Goal: Information Seeking & Learning: Learn about a topic

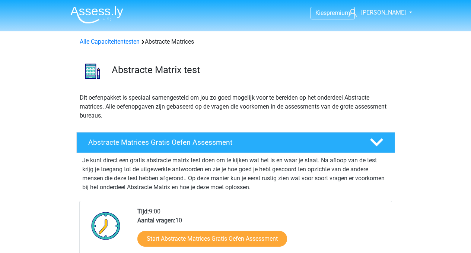
scroll to position [508, 0]
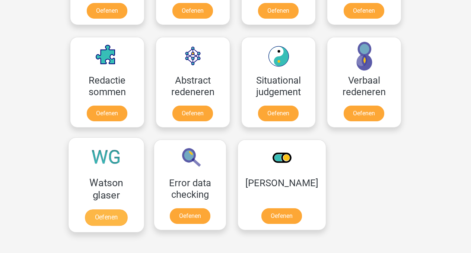
scroll to position [519, 0]
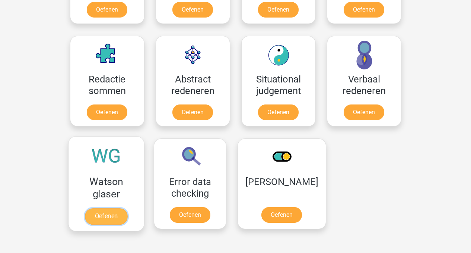
click at [106, 215] on link "Oefenen" at bounding box center [106, 216] width 42 height 16
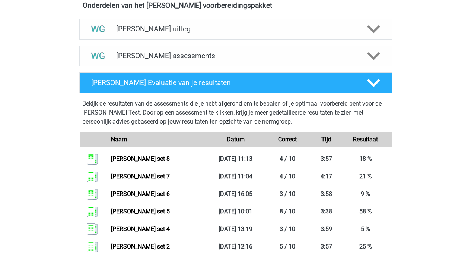
scroll to position [456, 0]
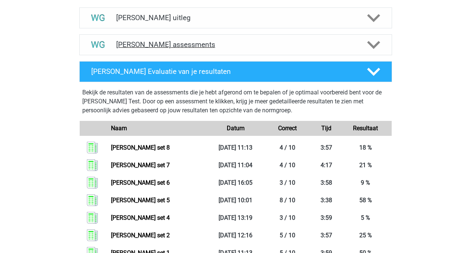
click at [181, 41] on h4 "Watson Glaser assessments" at bounding box center [235, 44] width 239 height 9
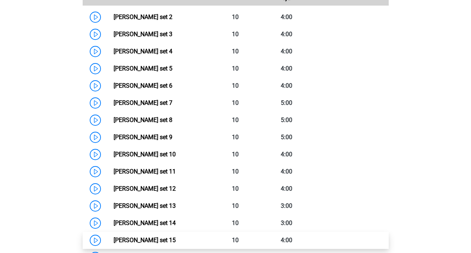
scroll to position [568, 0]
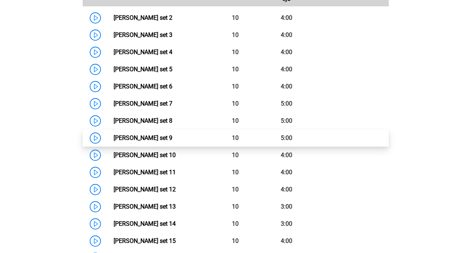
click at [126, 139] on link "Watson Glaser set 9" at bounding box center [143, 137] width 59 height 7
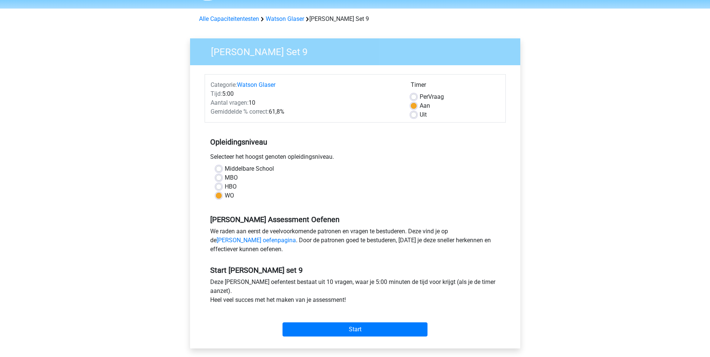
scroll to position [25, 0]
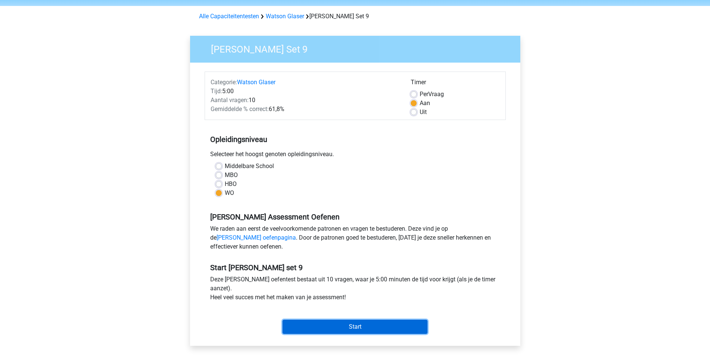
click at [363, 252] on input "Start" at bounding box center [354, 327] width 145 height 14
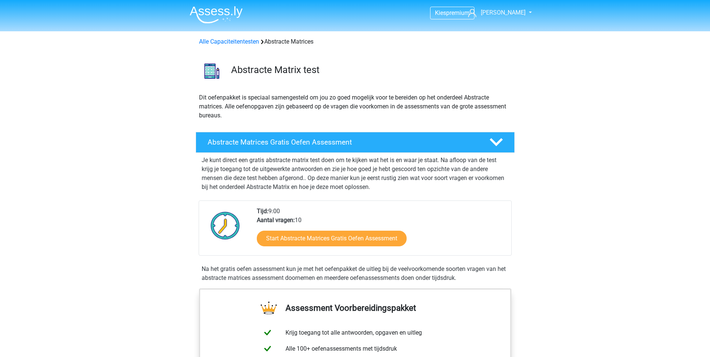
scroll to position [484, 0]
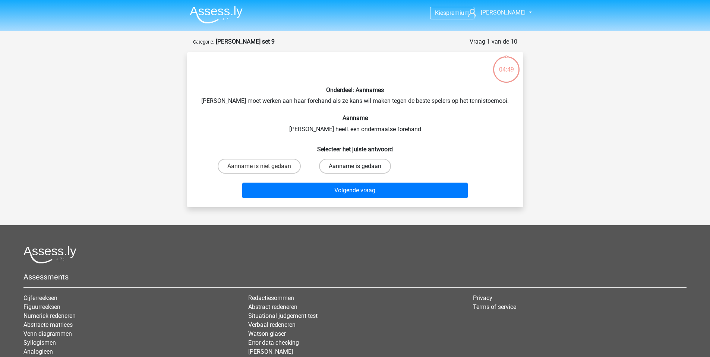
click at [361, 167] on label "Aanname is gedaan" at bounding box center [355, 166] width 72 height 15
click at [360, 167] on input "Aanname is gedaan" at bounding box center [357, 168] width 5 height 5
radio input "true"
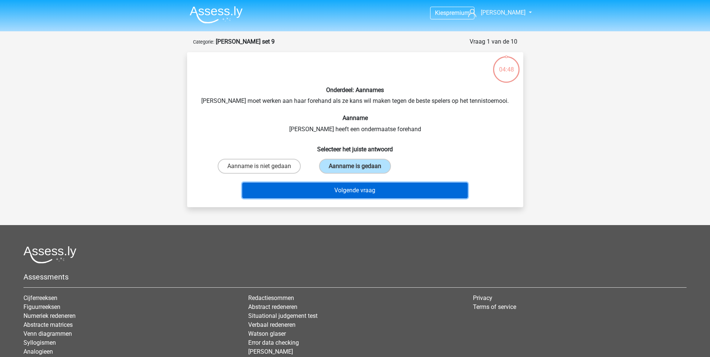
click at [365, 192] on button "Volgende vraag" at bounding box center [354, 191] width 225 height 16
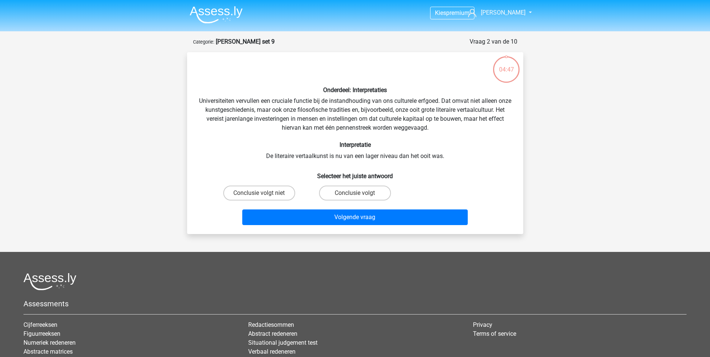
scroll to position [37, 0]
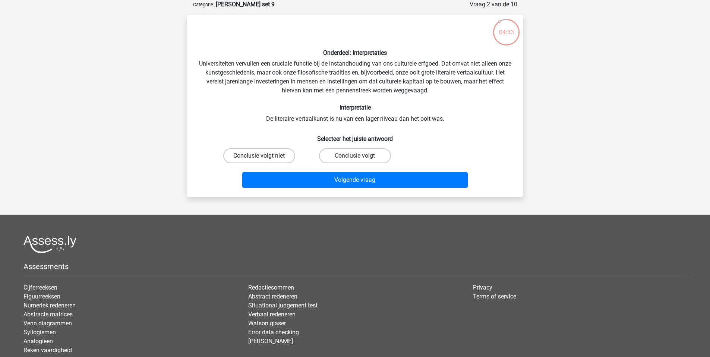
click at [274, 157] on label "Conclusie volgt niet" at bounding box center [259, 155] width 72 height 15
click at [264, 157] on input "Conclusie volgt niet" at bounding box center [261, 158] width 5 height 5
radio input "true"
click at [360, 159] on label "Conclusie volgt" at bounding box center [355, 155] width 72 height 15
click at [360, 159] on input "Conclusie volgt" at bounding box center [357, 158] width 5 height 5
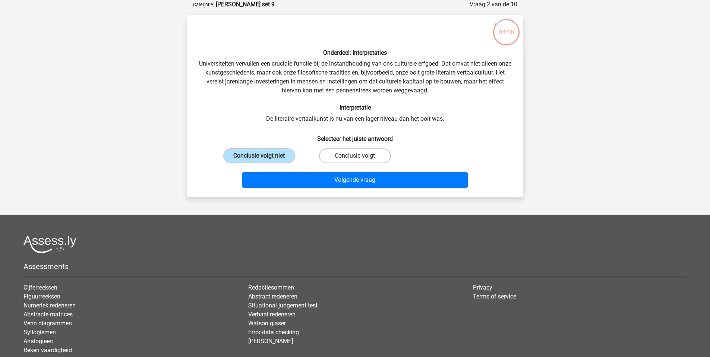
radio input "true"
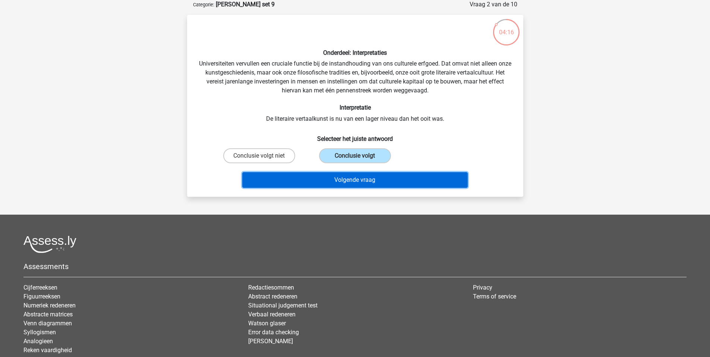
click at [359, 182] on button "Volgende vraag" at bounding box center [354, 180] width 225 height 16
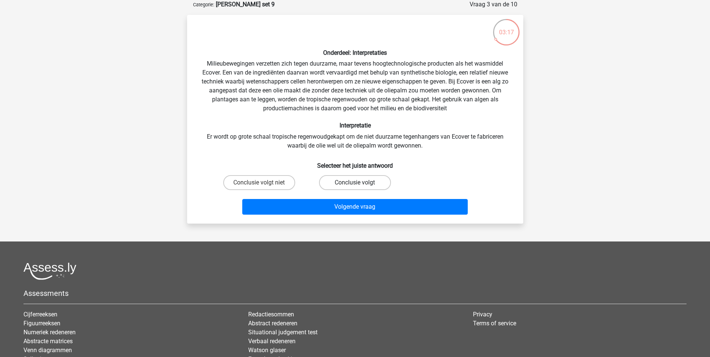
click at [339, 182] on label "Conclusie volgt" at bounding box center [355, 182] width 72 height 15
click at [355, 183] on input "Conclusie volgt" at bounding box center [357, 185] width 5 height 5
radio input "true"
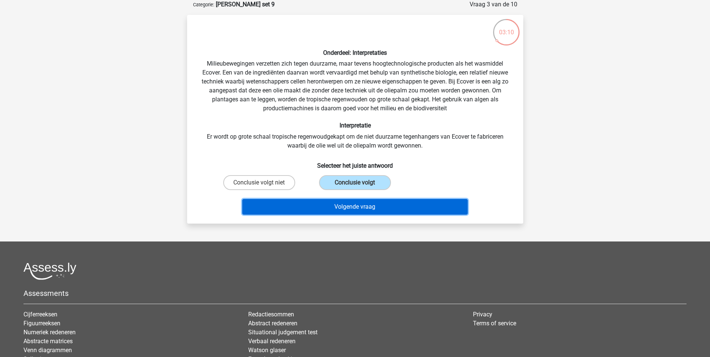
click at [345, 207] on button "Volgende vraag" at bounding box center [354, 207] width 225 height 16
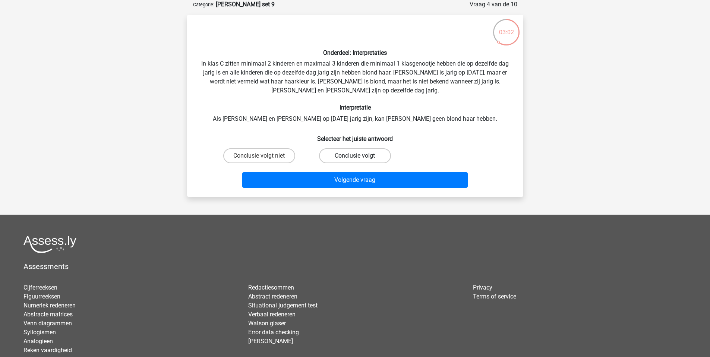
click at [349, 155] on label "Conclusie volgt" at bounding box center [355, 155] width 72 height 15
click at [355, 156] on input "Conclusie volgt" at bounding box center [357, 158] width 5 height 5
radio input "true"
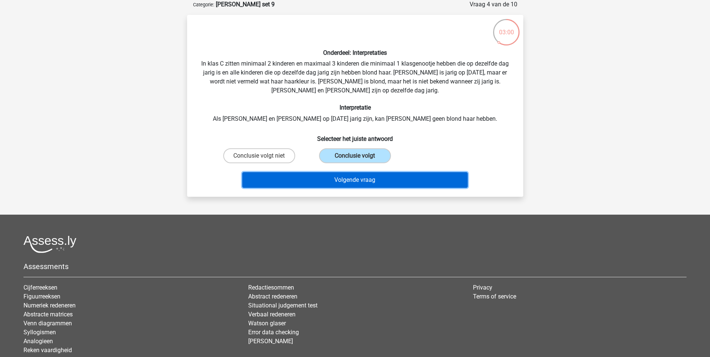
click at [357, 179] on button "Volgende vraag" at bounding box center [354, 180] width 225 height 16
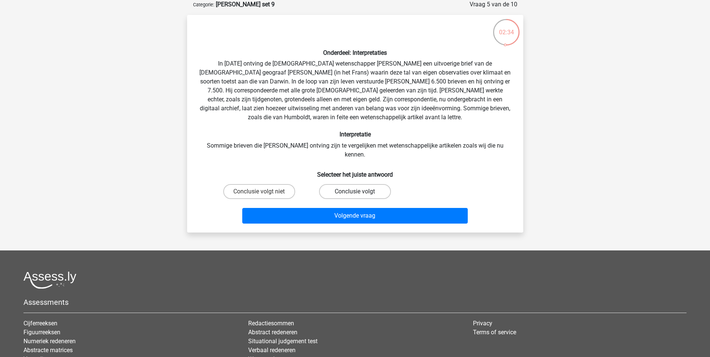
click at [361, 185] on label "Conclusie volgt" at bounding box center [355, 191] width 72 height 15
click at [360, 192] on input "Conclusie volgt" at bounding box center [357, 194] width 5 height 5
radio input "true"
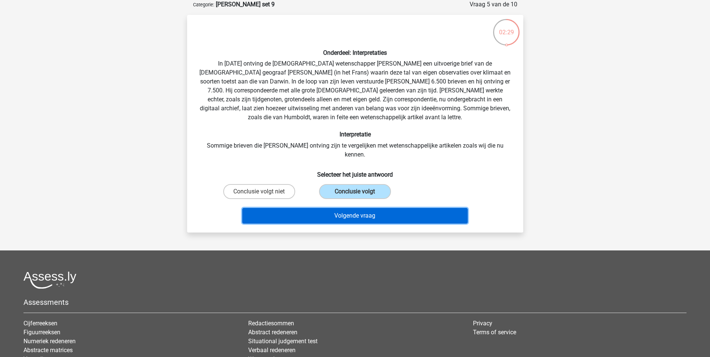
click at [357, 208] on button "Volgende vraag" at bounding box center [354, 216] width 225 height 16
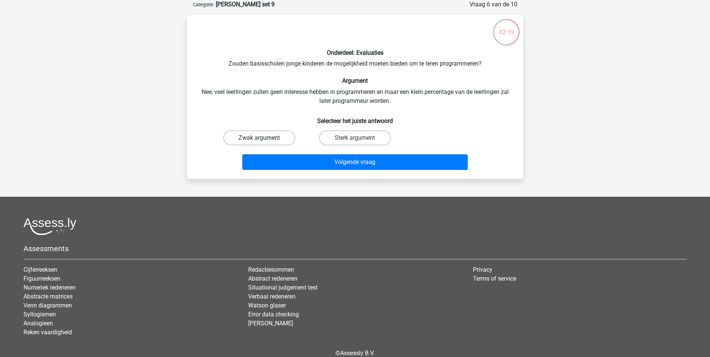
click at [249, 136] on label "Zwak argument" at bounding box center [259, 137] width 72 height 15
click at [259, 138] on input "Zwak argument" at bounding box center [261, 140] width 5 height 5
radio input "true"
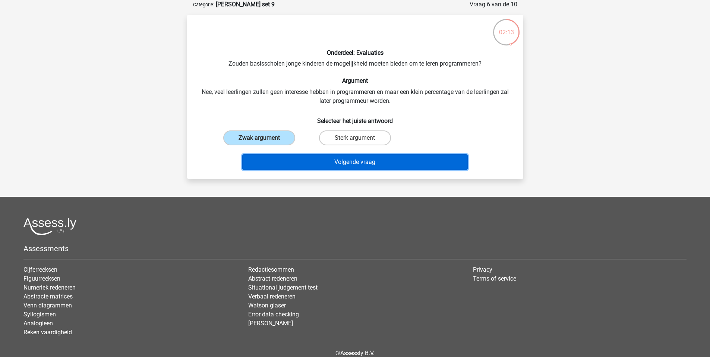
click at [355, 163] on button "Volgende vraag" at bounding box center [354, 162] width 225 height 16
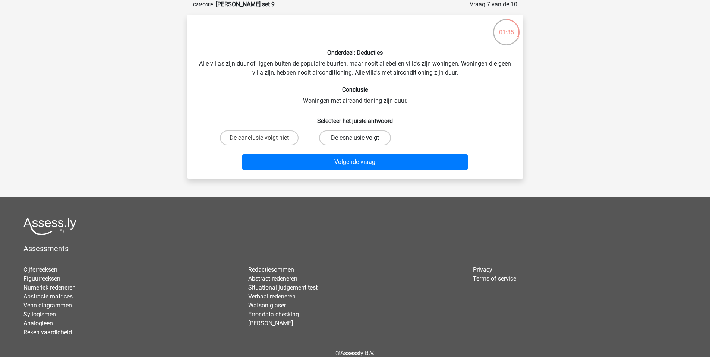
click at [336, 140] on label "De conclusie volgt" at bounding box center [355, 137] width 72 height 15
click at [355, 140] on input "De conclusie volgt" at bounding box center [357, 140] width 5 height 5
radio input "true"
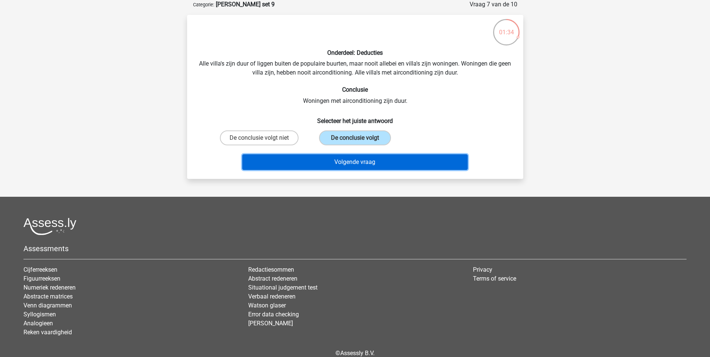
click at [341, 165] on button "Volgende vraag" at bounding box center [354, 162] width 225 height 16
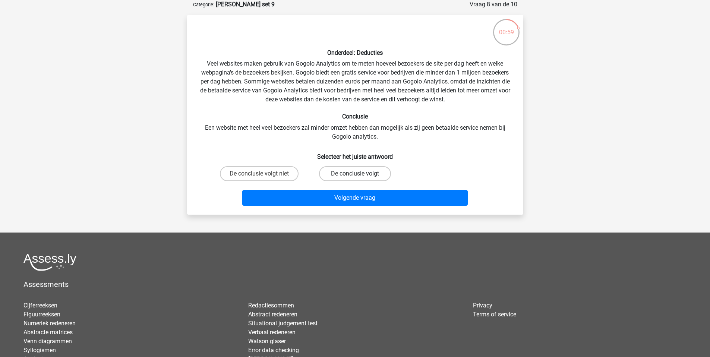
click at [351, 177] on label "De conclusie volgt" at bounding box center [355, 173] width 72 height 15
click at [355, 177] on input "De conclusie volgt" at bounding box center [357, 176] width 5 height 5
radio input "true"
click at [276, 172] on label "De conclusie volgt niet" at bounding box center [259, 173] width 79 height 15
click at [264, 174] on input "De conclusie volgt niet" at bounding box center [261, 176] width 5 height 5
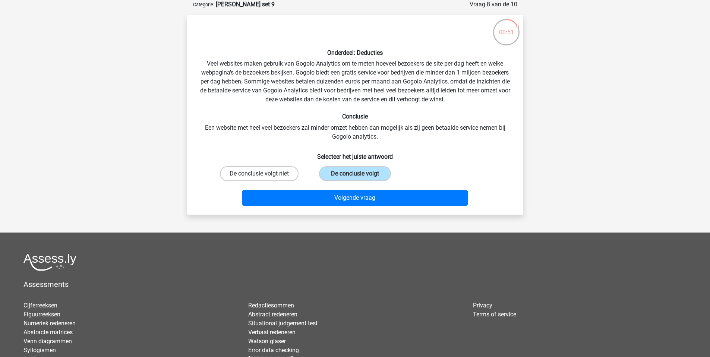
radio input "true"
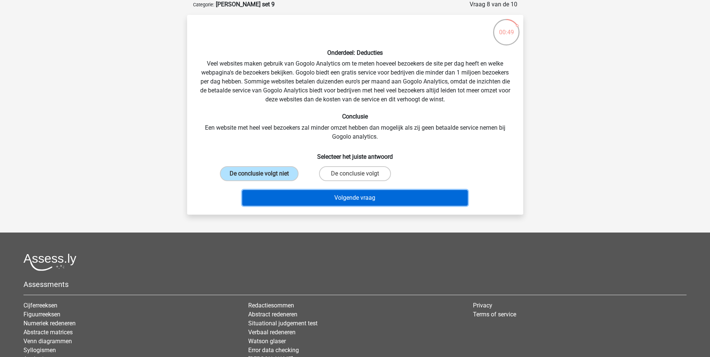
click at [350, 200] on button "Volgende vraag" at bounding box center [354, 198] width 225 height 16
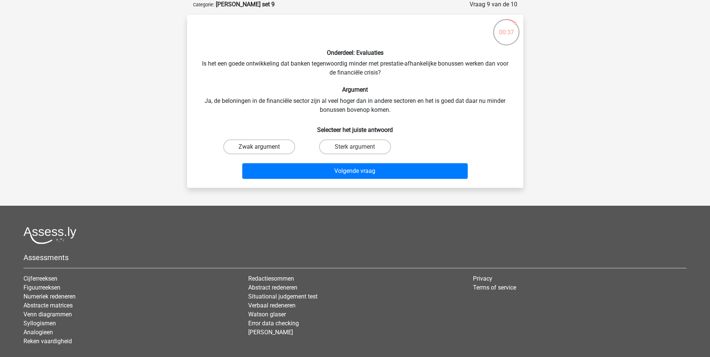
click at [269, 148] on label "Zwak argument" at bounding box center [259, 146] width 72 height 15
click at [264, 148] on input "Zwak argument" at bounding box center [261, 149] width 5 height 5
radio input "true"
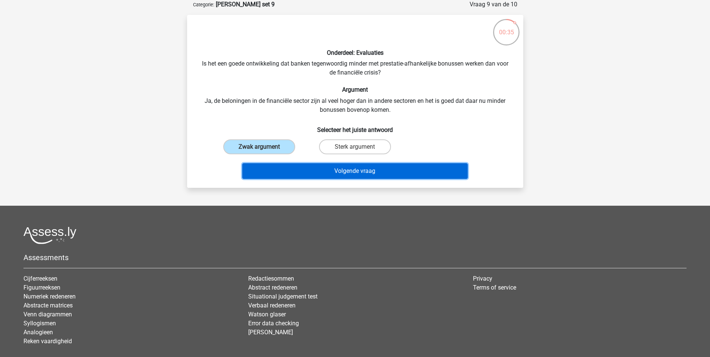
click at [345, 171] on button "Volgende vraag" at bounding box center [354, 171] width 225 height 16
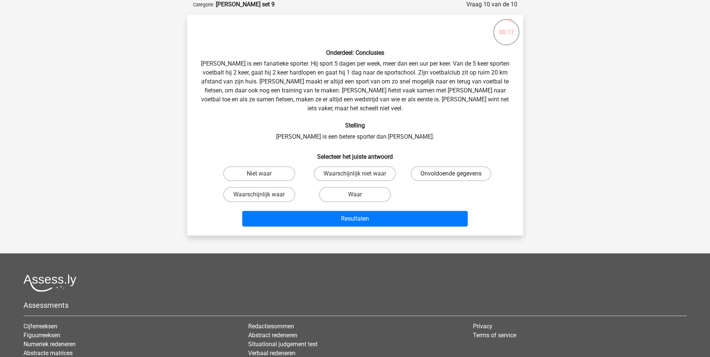
click at [439, 168] on label "Onvoldoende gegevens" at bounding box center [451, 173] width 80 height 15
click at [451, 174] on input "Onvoldoende gegevens" at bounding box center [453, 176] width 5 height 5
radio input "true"
click at [274, 187] on label "Waarschijnlijk waar" at bounding box center [259, 194] width 72 height 15
click at [264, 195] on input "Waarschijnlijk waar" at bounding box center [261, 197] width 5 height 5
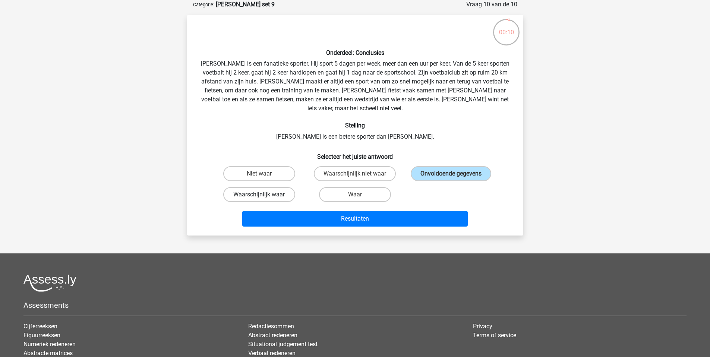
radio input "true"
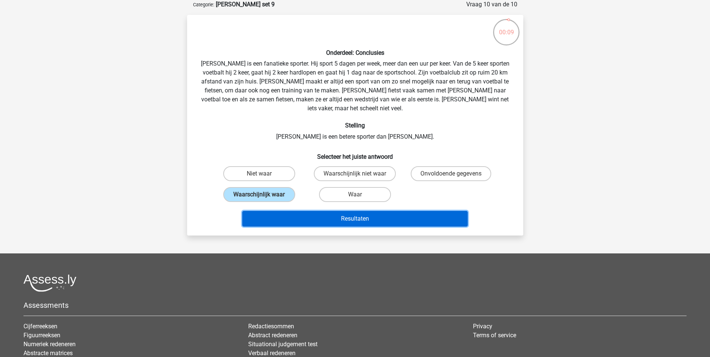
click at [327, 213] on button "Resultaten" at bounding box center [354, 219] width 225 height 16
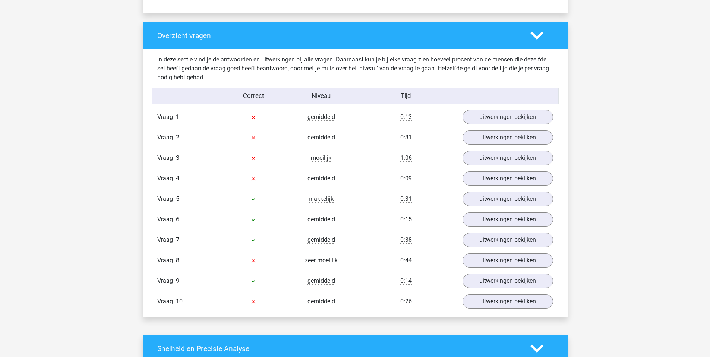
scroll to position [539, 0]
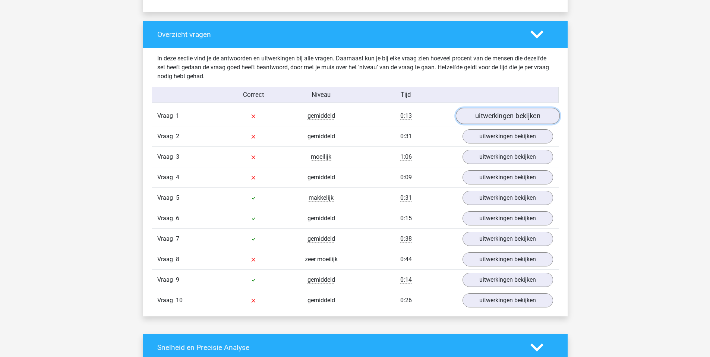
click at [479, 120] on link "uitwerkingen bekijken" at bounding box center [507, 116] width 104 height 16
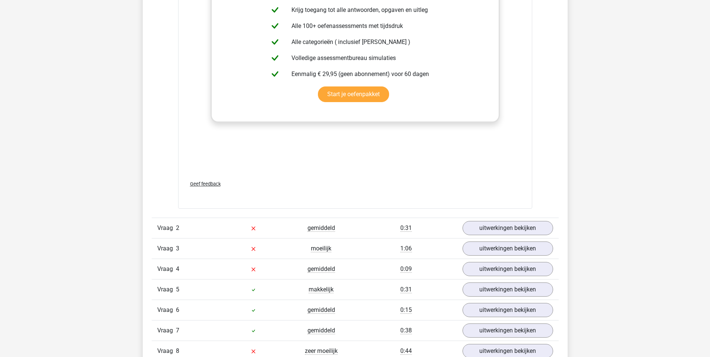
scroll to position [828, 0]
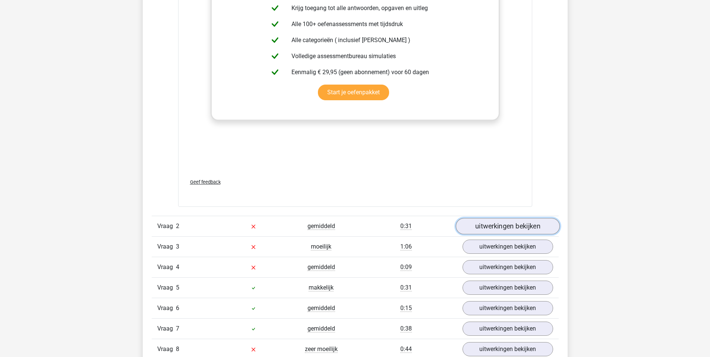
click at [508, 225] on link "uitwerkingen bekijken" at bounding box center [507, 226] width 104 height 16
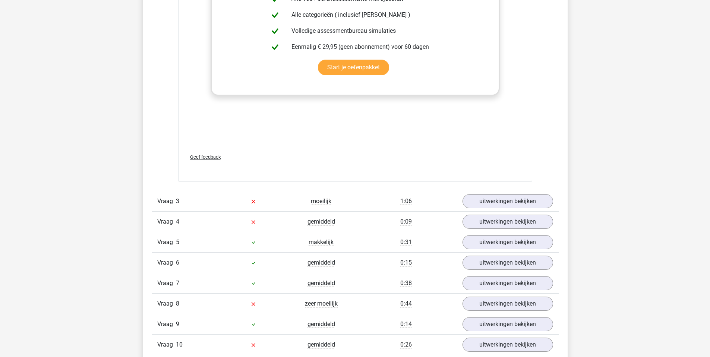
scroll to position [1293, 0]
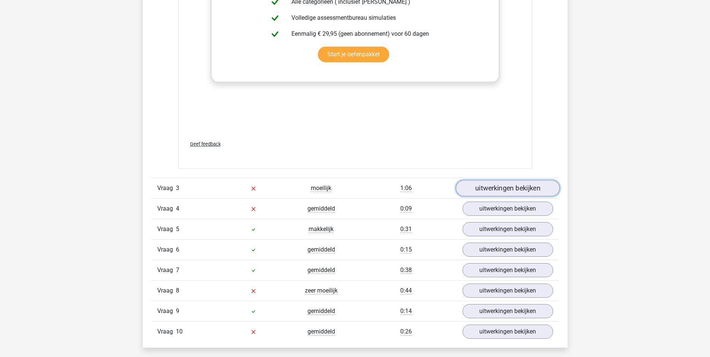
click at [486, 190] on link "uitwerkingen bekijken" at bounding box center [507, 188] width 104 height 16
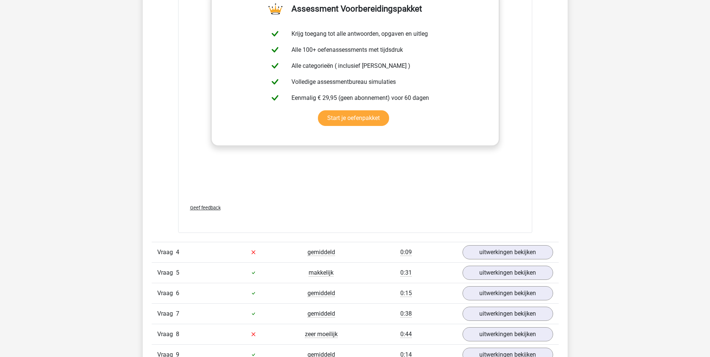
scroll to position [1686, 0]
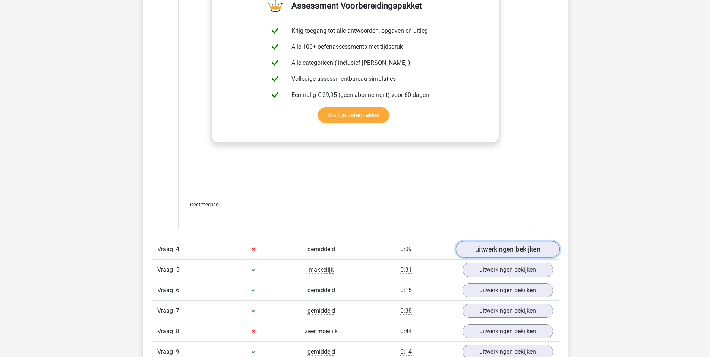
click at [489, 251] on link "uitwerkingen bekijken" at bounding box center [507, 249] width 104 height 16
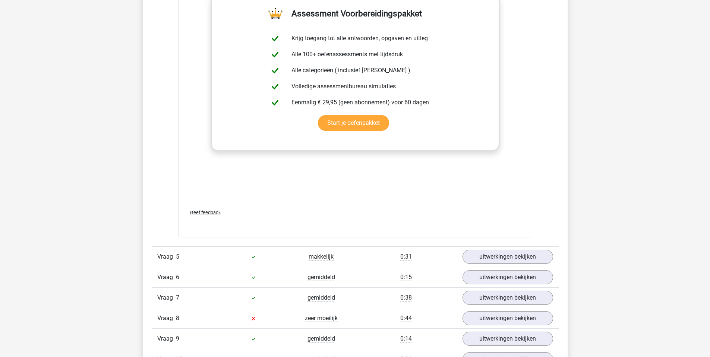
scroll to position [2114, 0]
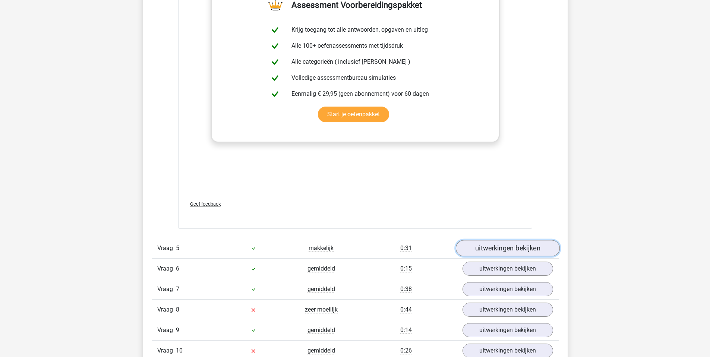
click at [500, 240] on link "uitwerkingen bekijken" at bounding box center [507, 248] width 104 height 16
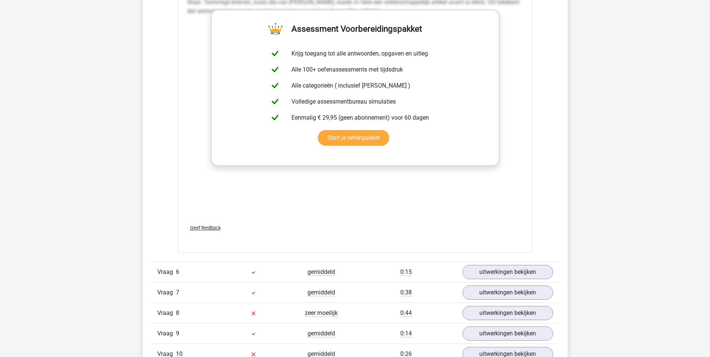
scroll to position [2541, 0]
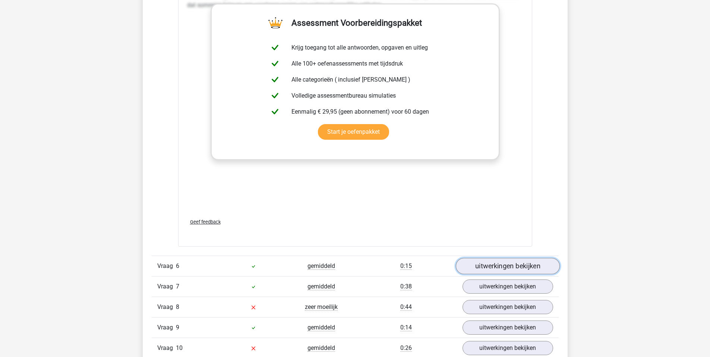
click at [487, 258] on link "uitwerkingen bekijken" at bounding box center [507, 266] width 104 height 16
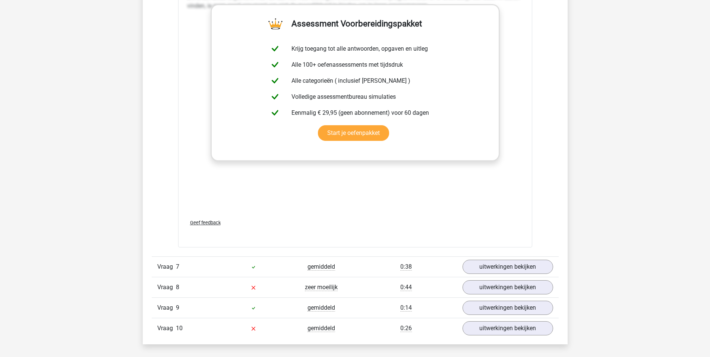
scroll to position [2950, 0]
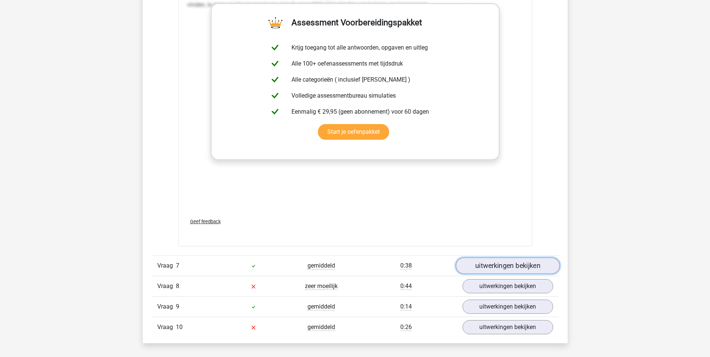
click at [474, 257] on link "uitwerkingen bekijken" at bounding box center [507, 265] width 104 height 16
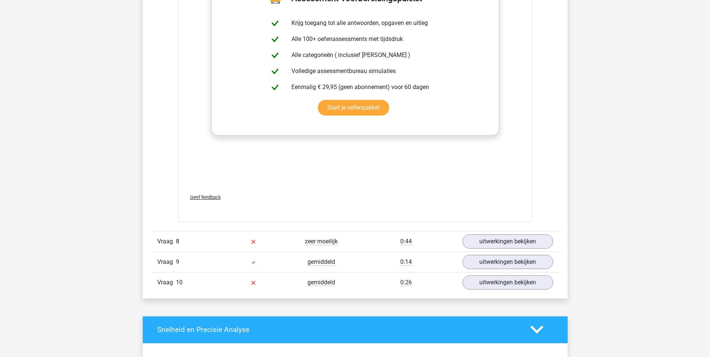
scroll to position [3387, 0]
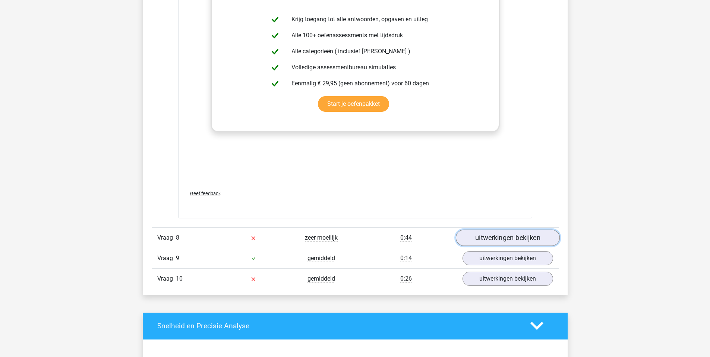
click at [497, 230] on link "uitwerkingen bekijken" at bounding box center [507, 238] width 104 height 16
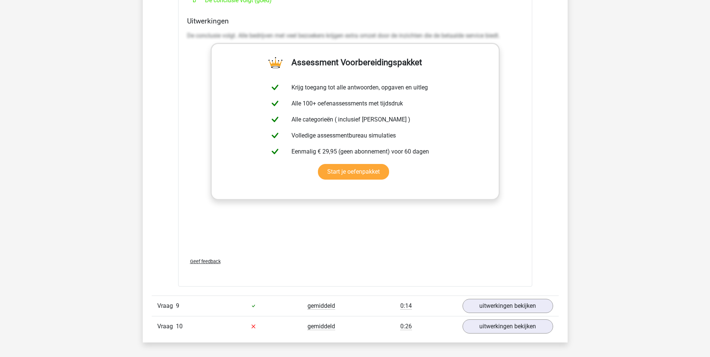
scroll to position [3773, 0]
click at [497, 297] on link "uitwerkingen bekijken" at bounding box center [507, 305] width 104 height 16
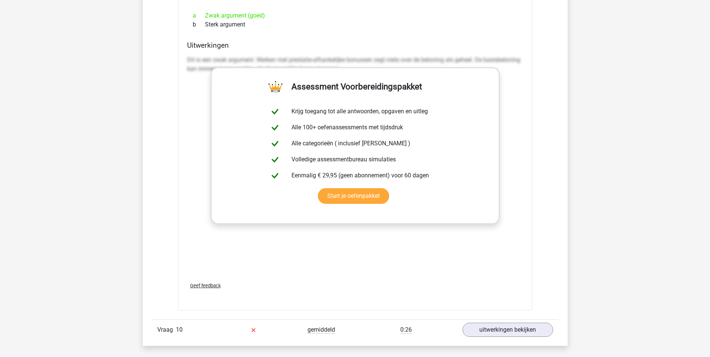
scroll to position [4167, 0]
click at [474, 321] on link "uitwerkingen bekijken" at bounding box center [507, 329] width 104 height 16
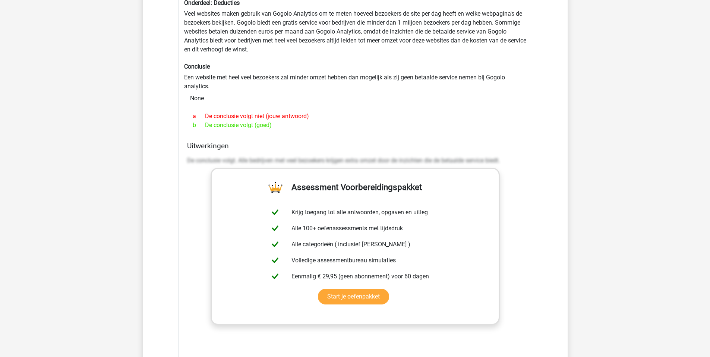
scroll to position [3568, 0]
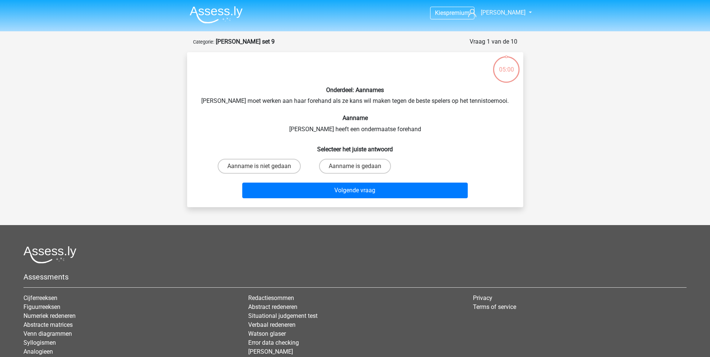
scroll to position [37, 0]
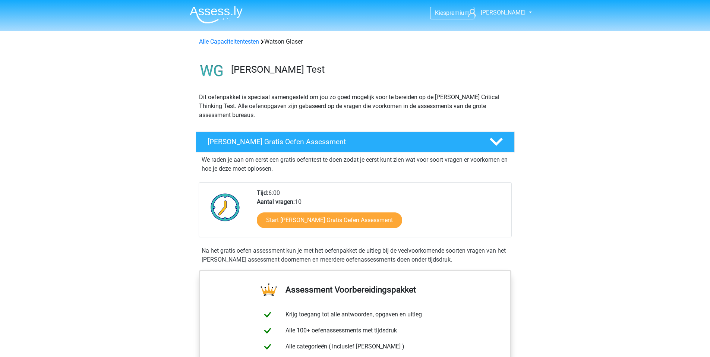
scroll to position [775, 0]
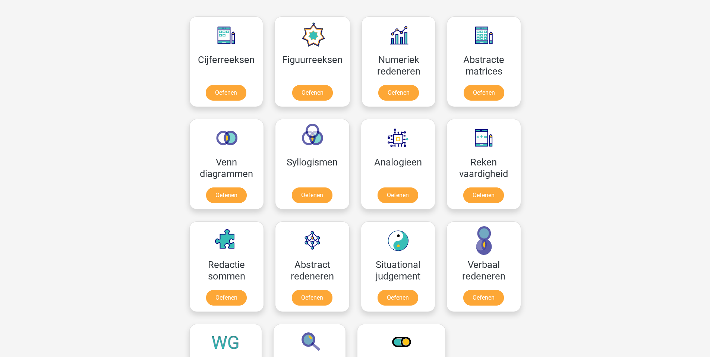
scroll to position [325, 0]
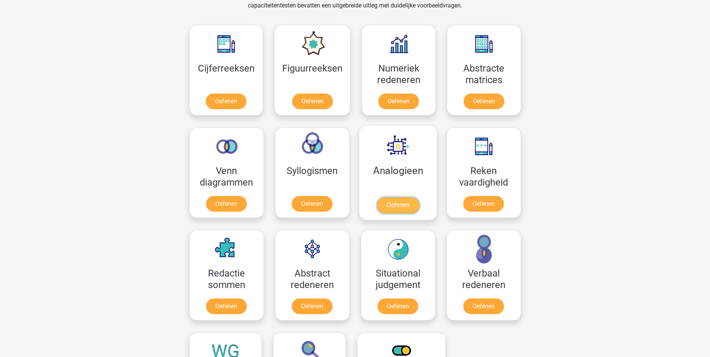
click at [389, 199] on link "Oefenen" at bounding box center [397, 205] width 42 height 16
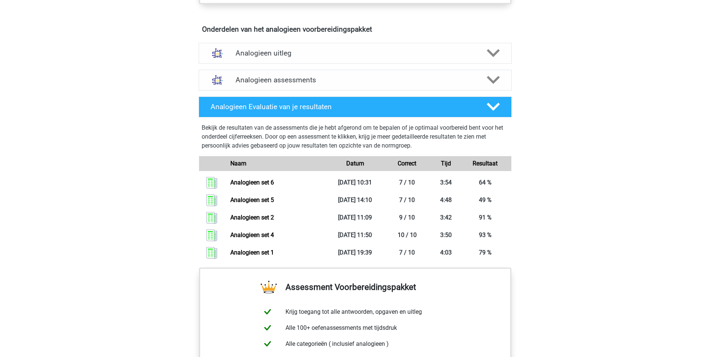
scroll to position [416, 0]
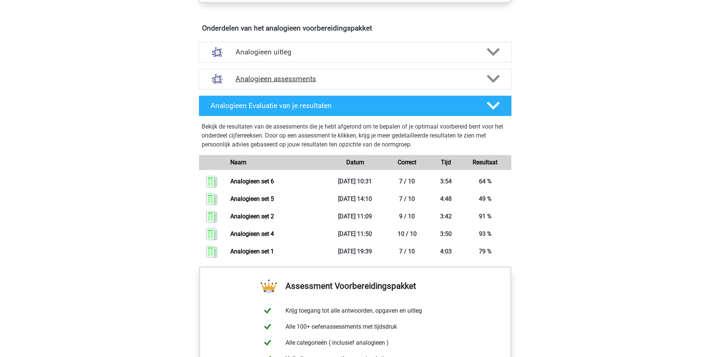
click at [297, 80] on h4 "Analogieen assessments" at bounding box center [355, 79] width 239 height 9
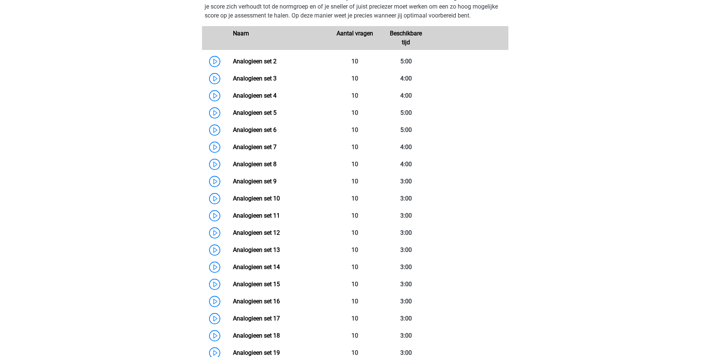
scroll to position [515, 0]
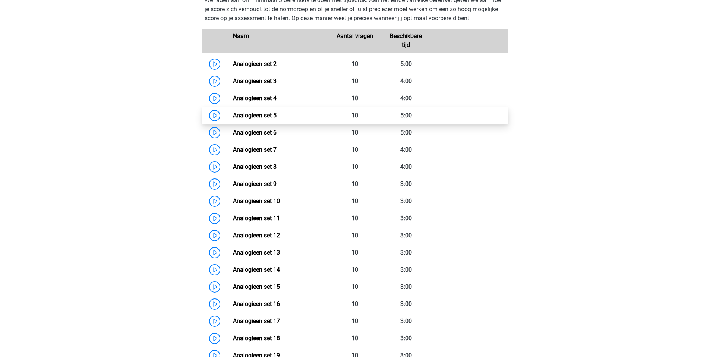
click at [257, 117] on link "Analogieen set 5" at bounding box center [255, 115] width 44 height 7
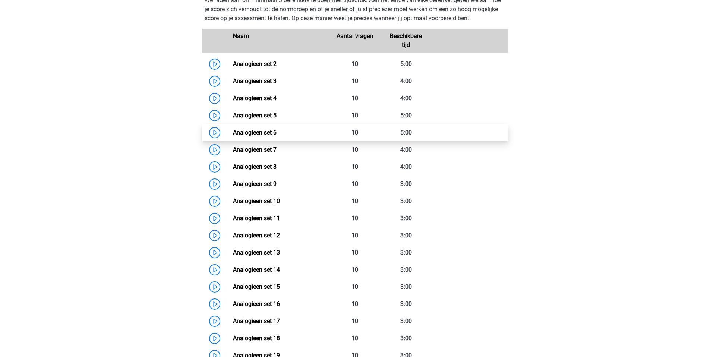
click at [266, 130] on link "Analogieen set 6" at bounding box center [255, 132] width 44 height 7
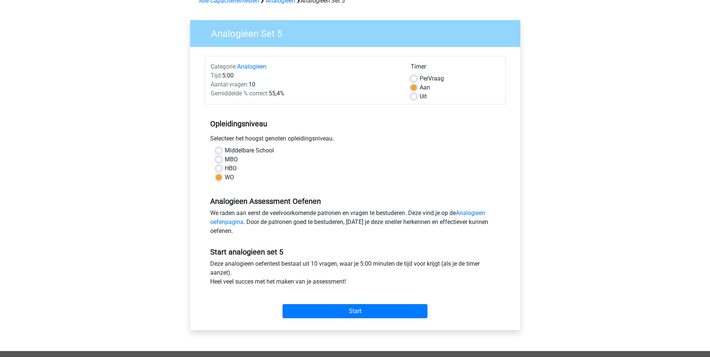
scroll to position [60, 0]
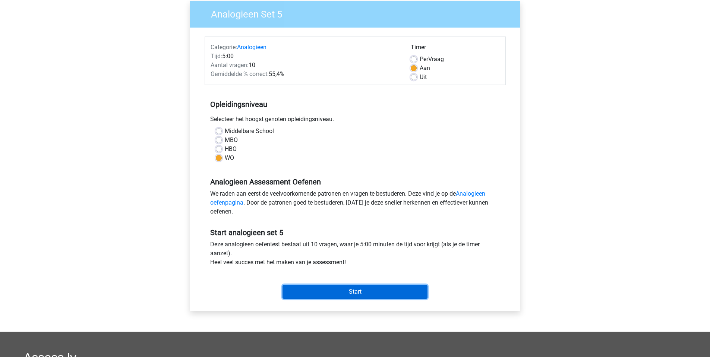
click at [335, 293] on input "Start" at bounding box center [354, 292] width 145 height 14
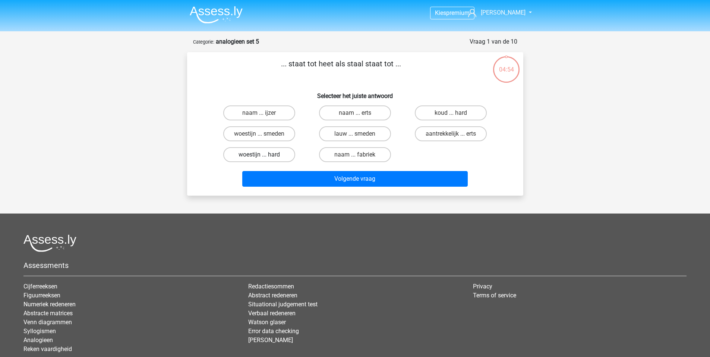
click at [259, 153] on label "woestijn ... hard" at bounding box center [259, 154] width 72 height 15
click at [259, 155] on input "woestijn ... hard" at bounding box center [261, 157] width 5 height 5
radio input "true"
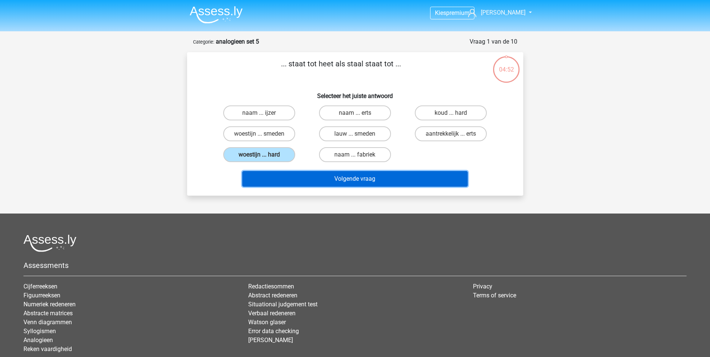
click at [341, 180] on button "Volgende vraag" at bounding box center [354, 179] width 225 height 16
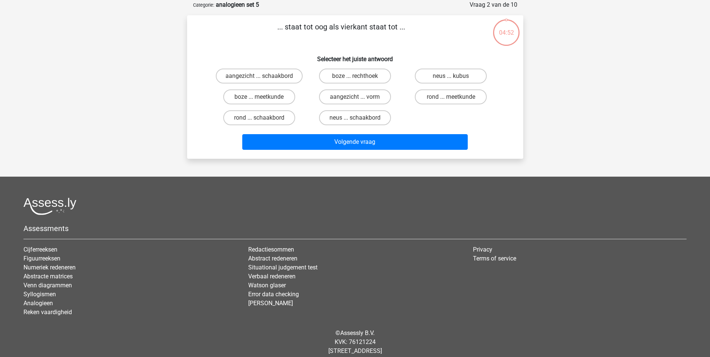
scroll to position [37, 0]
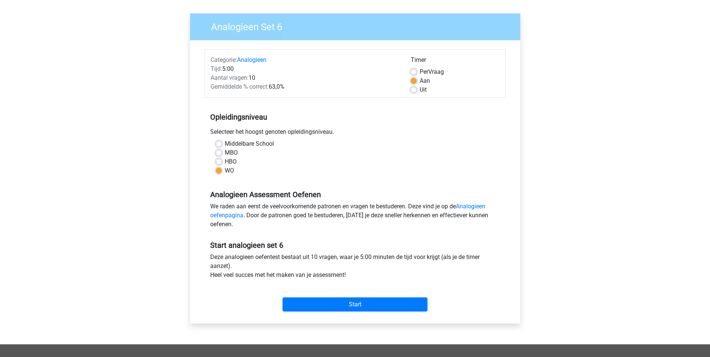
scroll to position [61, 0]
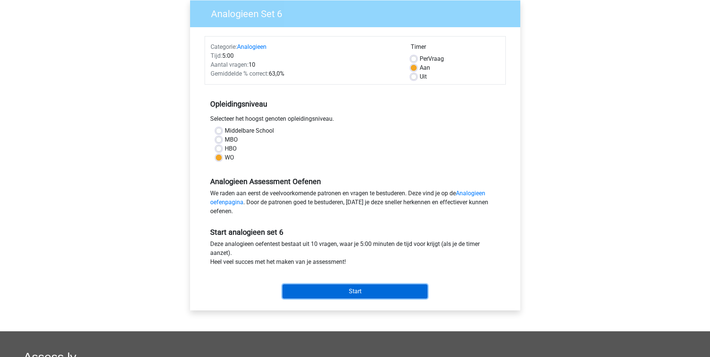
click at [370, 290] on input "Start" at bounding box center [354, 291] width 145 height 14
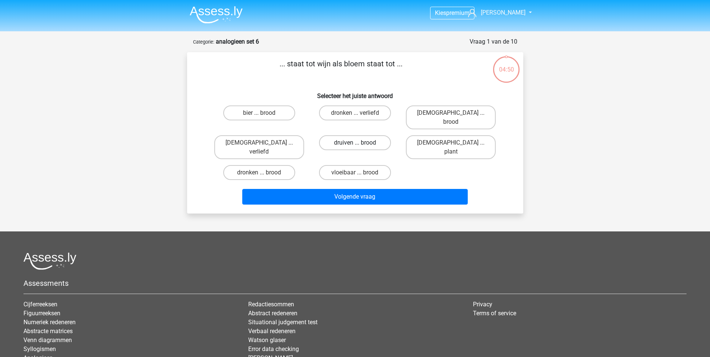
click at [354, 135] on label "druiven ... brood" at bounding box center [355, 142] width 72 height 15
click at [355, 143] on input "druiven ... brood" at bounding box center [357, 145] width 5 height 5
radio input "true"
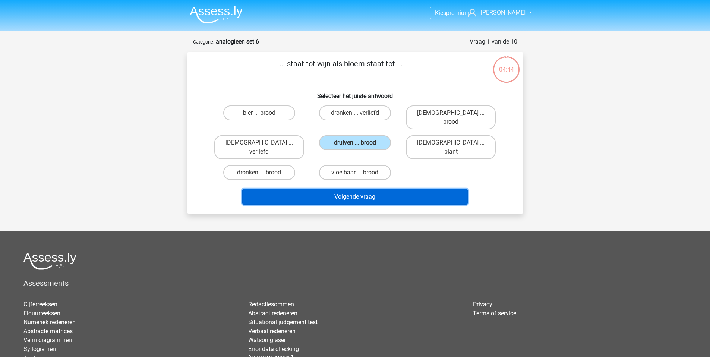
click at [362, 189] on button "Volgende vraag" at bounding box center [354, 197] width 225 height 16
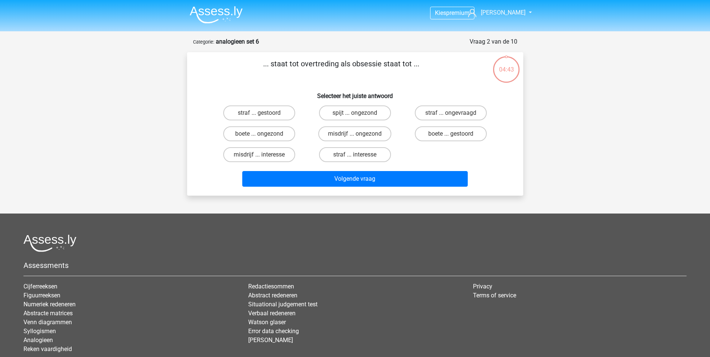
scroll to position [37, 0]
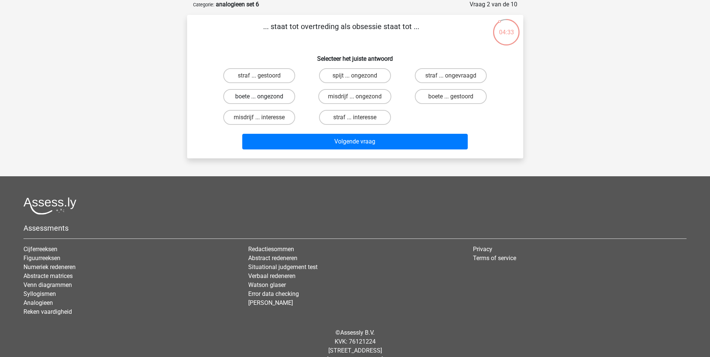
click at [267, 97] on label "boete ... ongezond" at bounding box center [259, 96] width 72 height 15
click at [264, 97] on input "boete ... ongezond" at bounding box center [261, 99] width 5 height 5
radio input "true"
click at [372, 97] on label "misdrijf ... ongezond" at bounding box center [354, 96] width 73 height 15
click at [360, 97] on input "misdrijf ... ongezond" at bounding box center [357, 99] width 5 height 5
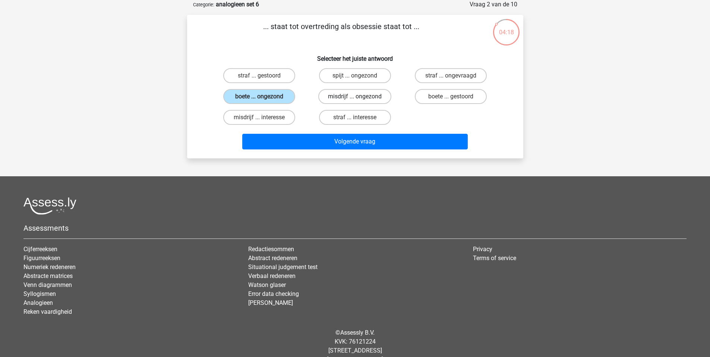
radio input "true"
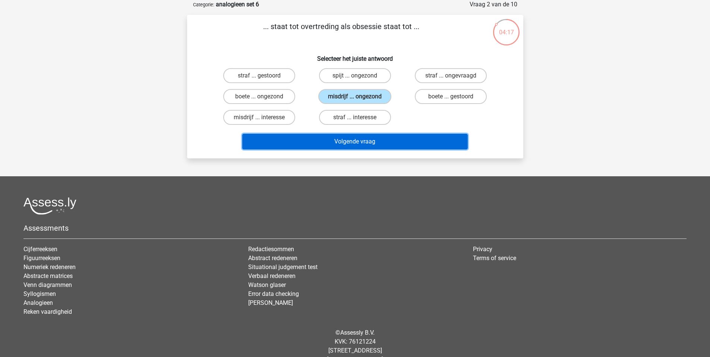
click at [375, 144] on button "Volgende vraag" at bounding box center [354, 142] width 225 height 16
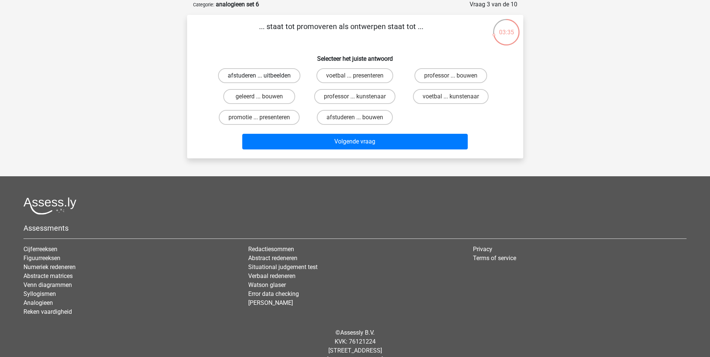
click at [250, 75] on label "afstuderen ... uitbeelden" at bounding box center [259, 75] width 82 height 15
click at [259, 76] on input "afstuderen ... uitbeelden" at bounding box center [261, 78] width 5 height 5
radio input "true"
click at [251, 96] on label "geleerd ... bouwen" at bounding box center [259, 96] width 72 height 15
click at [259, 97] on input "geleerd ... bouwen" at bounding box center [261, 99] width 5 height 5
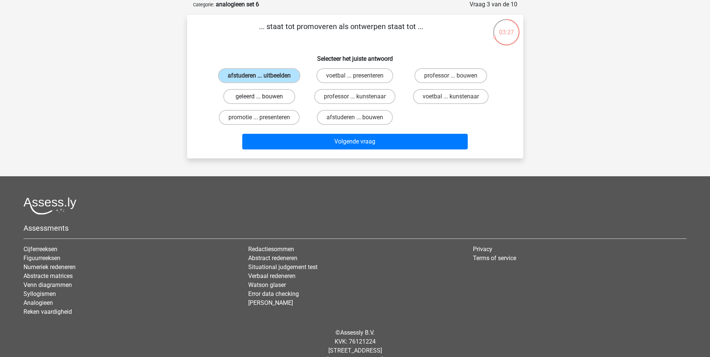
radio input "true"
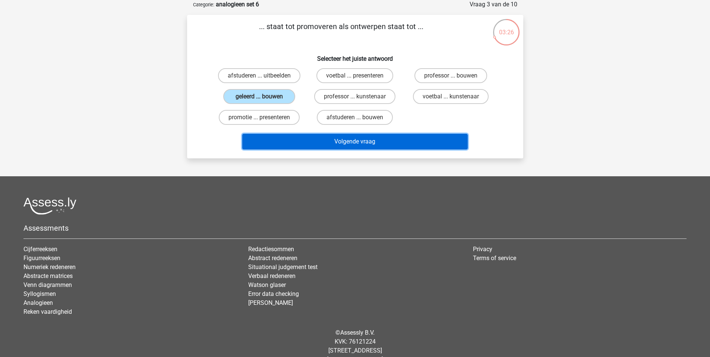
click at [347, 146] on button "Volgende vraag" at bounding box center [354, 142] width 225 height 16
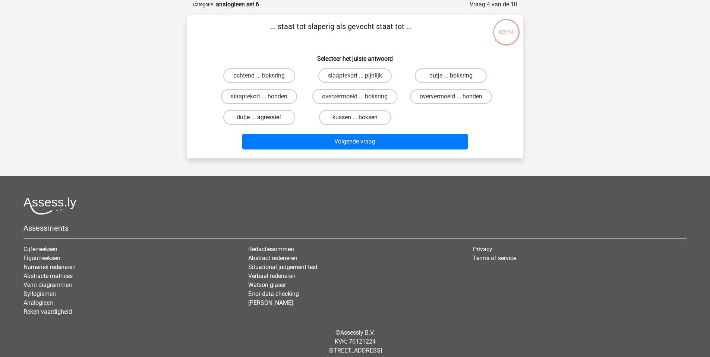
click at [272, 119] on label "dutje ... agressief" at bounding box center [259, 117] width 72 height 15
click at [264, 119] on input "dutje ... agressief" at bounding box center [261, 119] width 5 height 5
radio input "true"
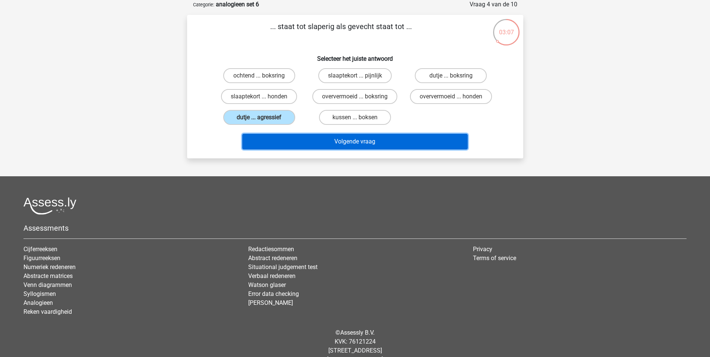
click at [325, 141] on button "Volgende vraag" at bounding box center [354, 142] width 225 height 16
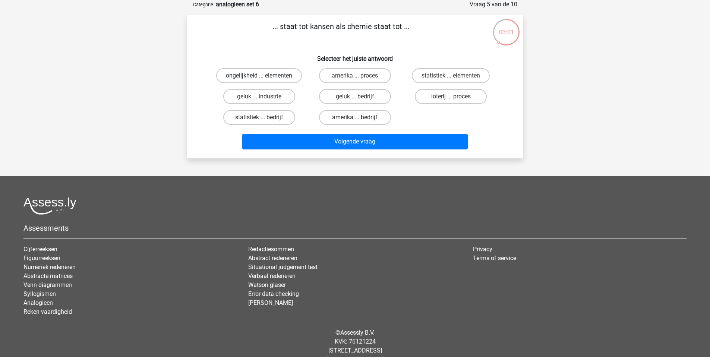
click at [281, 73] on label "ongelijkheid ... elementen" at bounding box center [259, 75] width 86 height 15
click at [264, 76] on input "ongelijkheid ... elementen" at bounding box center [261, 78] width 5 height 5
radio input "true"
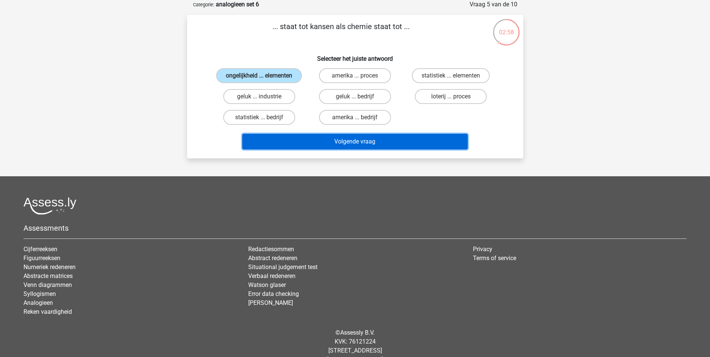
click at [283, 141] on button "Volgende vraag" at bounding box center [354, 142] width 225 height 16
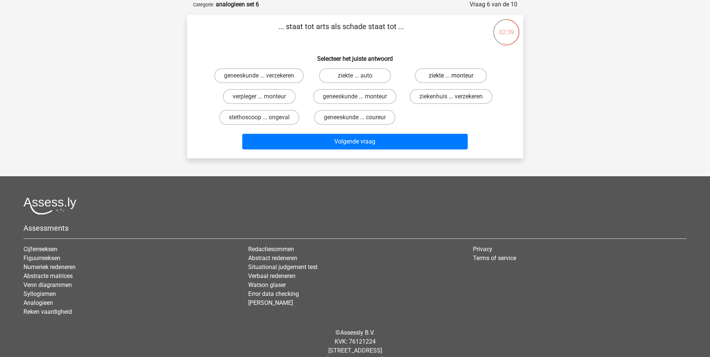
click at [447, 76] on label "ziekte ... monteur" at bounding box center [451, 75] width 72 height 15
click at [451, 76] on input "ziekte ... monteur" at bounding box center [453, 78] width 5 height 5
radio input "true"
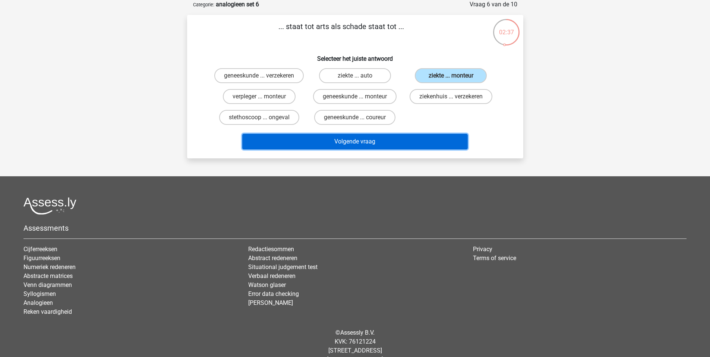
click at [385, 149] on button "Volgende vraag" at bounding box center [354, 142] width 225 height 16
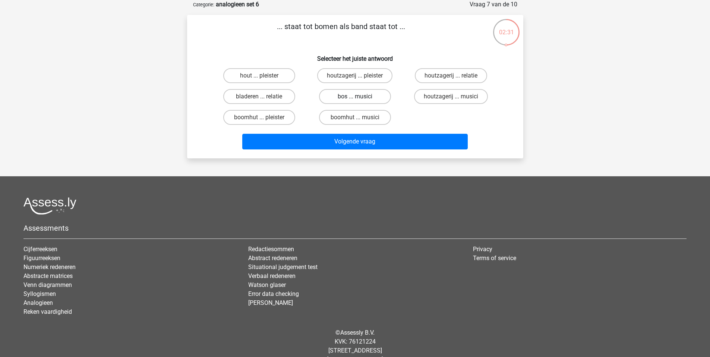
click at [355, 93] on label "bos ... musici" at bounding box center [355, 96] width 72 height 15
click at [355, 97] on input "bos ... musici" at bounding box center [357, 99] width 5 height 5
radio input "true"
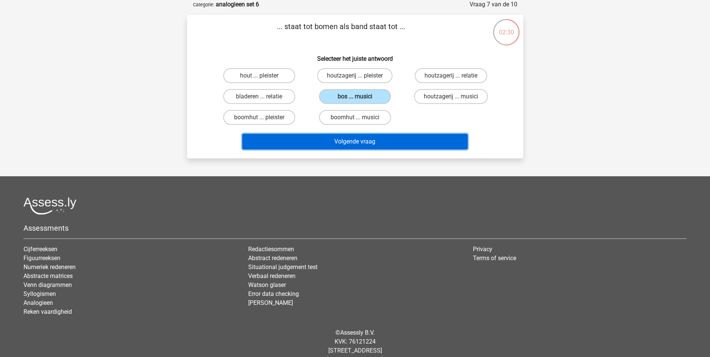
click at [359, 141] on button "Volgende vraag" at bounding box center [354, 142] width 225 height 16
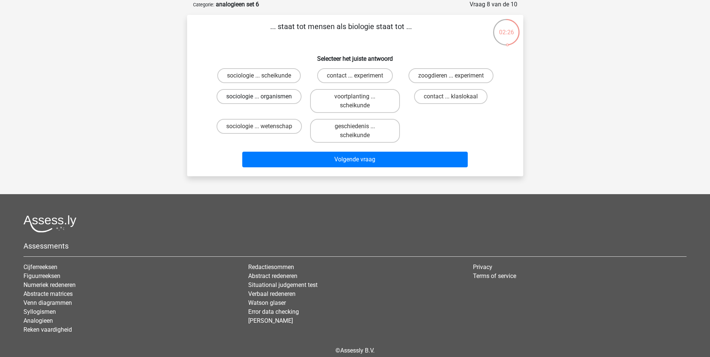
click at [272, 95] on label "sociologie ... organismen" at bounding box center [259, 96] width 85 height 15
click at [264, 97] on input "sociologie ... organismen" at bounding box center [261, 99] width 5 height 5
radio input "true"
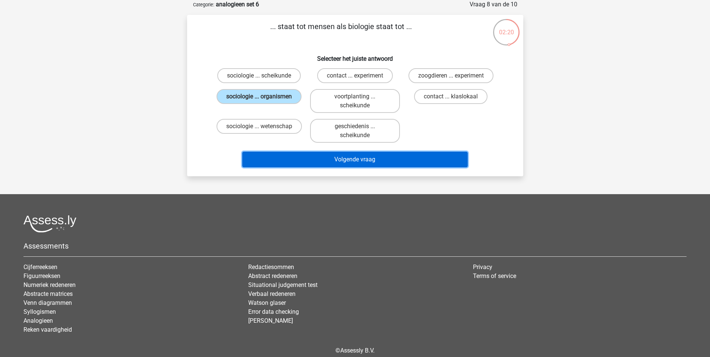
click at [342, 159] on button "Volgende vraag" at bounding box center [354, 160] width 225 height 16
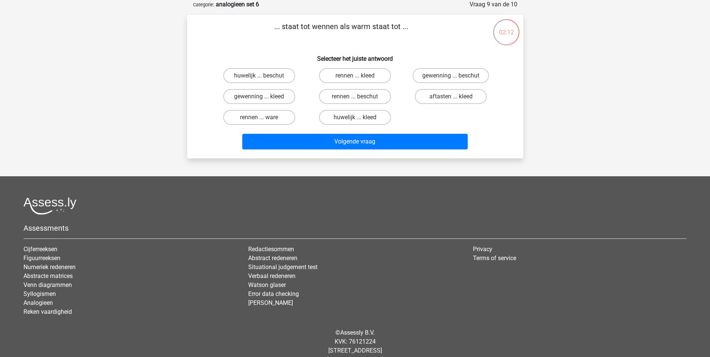
click at [260, 119] on input "rennen ... ware" at bounding box center [261, 119] width 5 height 5
radio input "true"
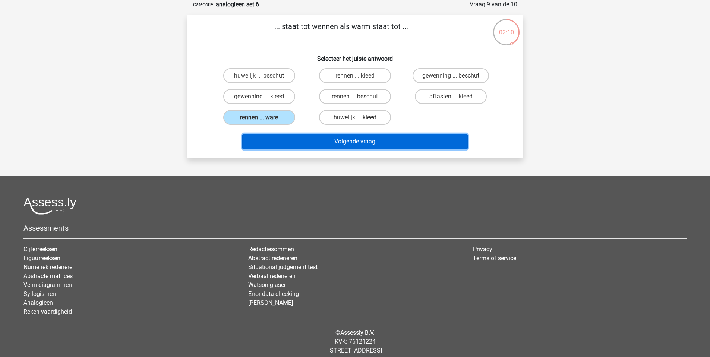
click at [338, 141] on button "Volgende vraag" at bounding box center [354, 142] width 225 height 16
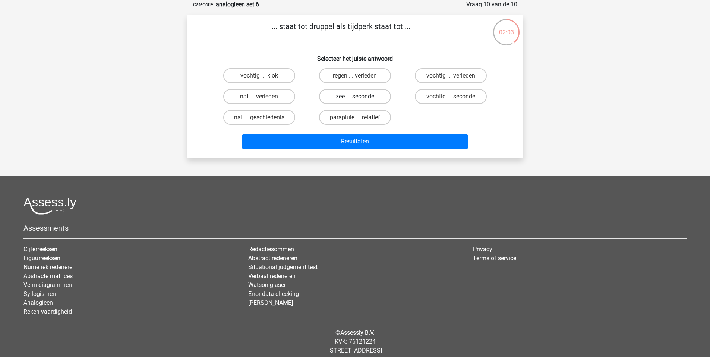
click at [336, 98] on label "zee ... seconde" at bounding box center [355, 96] width 72 height 15
click at [355, 98] on input "zee ... seconde" at bounding box center [357, 99] width 5 height 5
radio input "true"
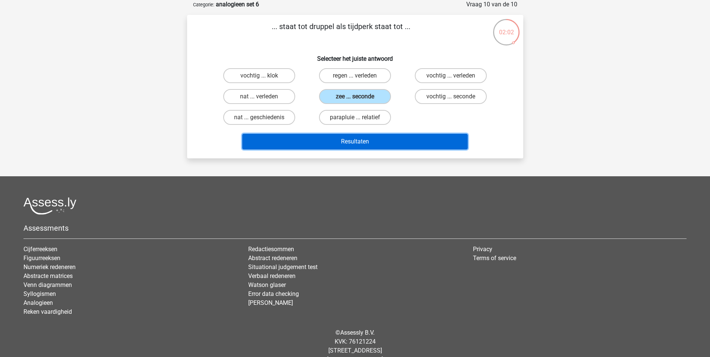
click at [340, 144] on button "Resultaten" at bounding box center [354, 142] width 225 height 16
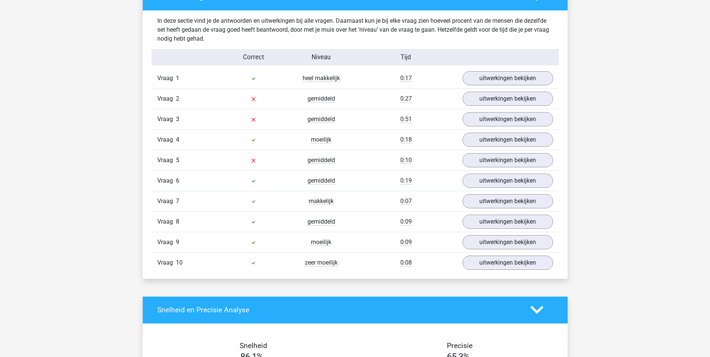
scroll to position [578, 0]
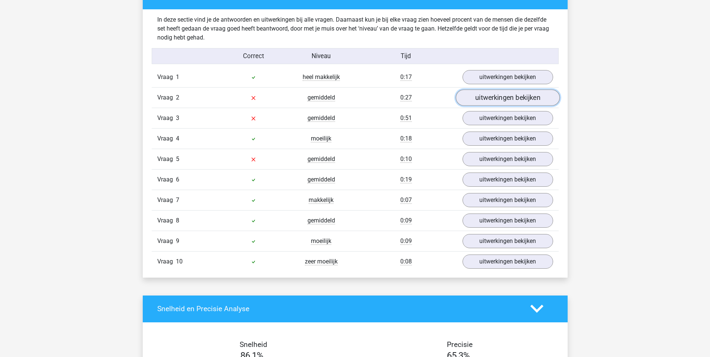
click at [515, 100] on link "uitwerkingen bekijken" at bounding box center [507, 97] width 104 height 16
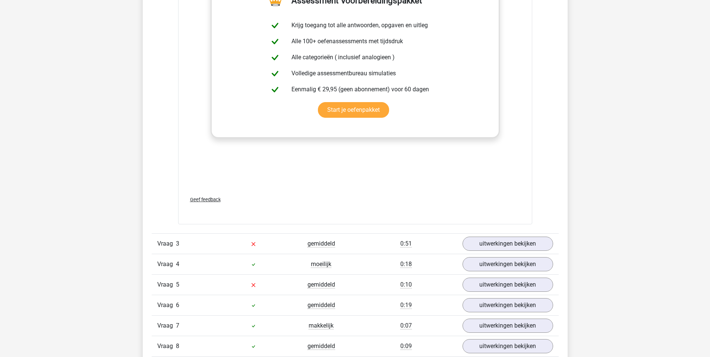
scroll to position [852, 0]
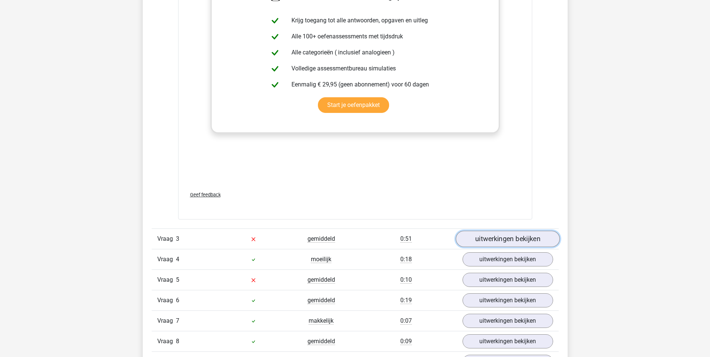
click at [508, 237] on link "uitwerkingen bekijken" at bounding box center [507, 239] width 104 height 16
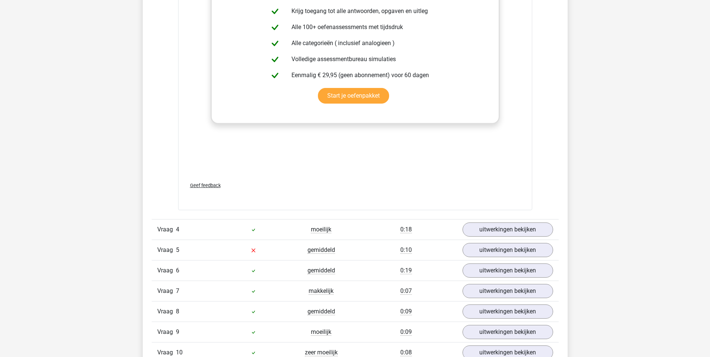
scroll to position [1278, 0]
click at [505, 247] on link "uitwerkingen bekijken" at bounding box center [507, 249] width 104 height 16
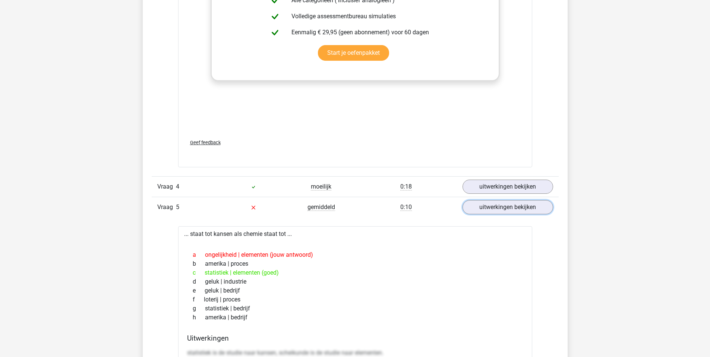
scroll to position [1320, 0]
